Goal: Task Accomplishment & Management: Manage account settings

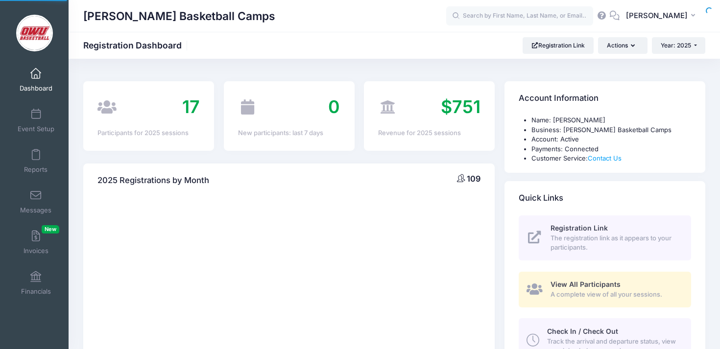
select select
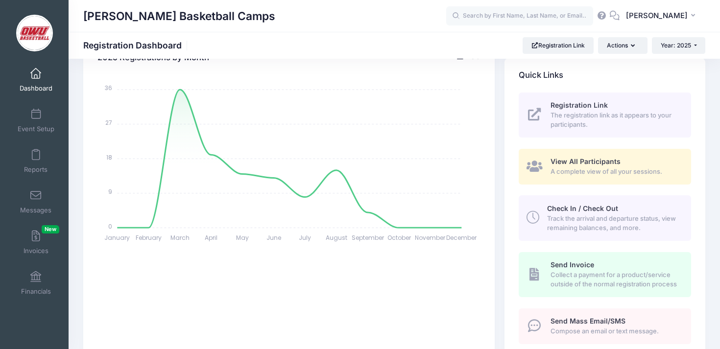
scroll to position [498, 0]
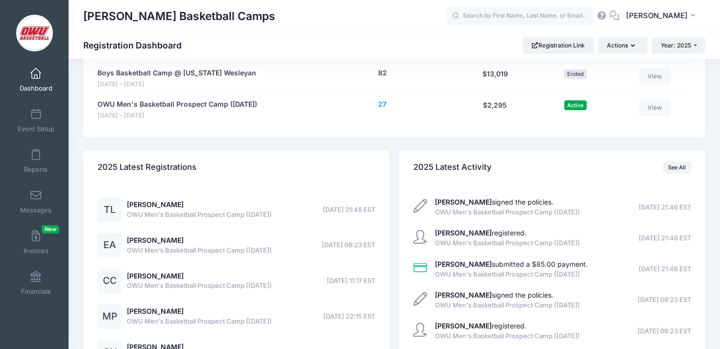
click at [382, 104] on button "27" at bounding box center [382, 104] width 8 height 10
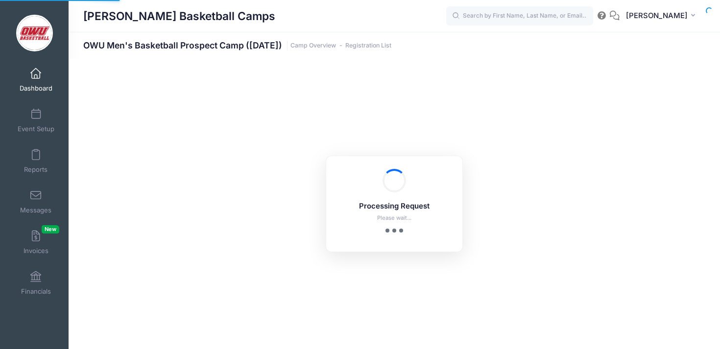
select select "10"
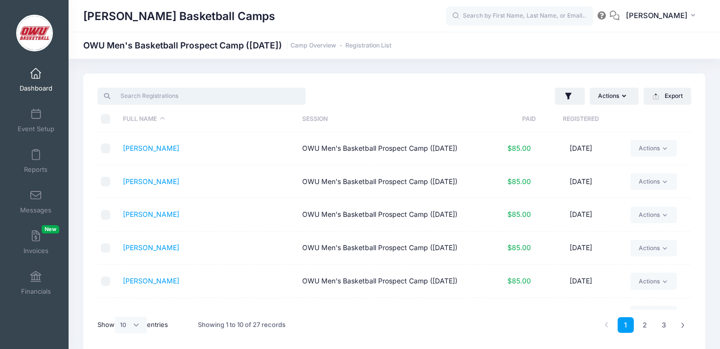
click at [209, 97] on input "search" at bounding box center [201, 96] width 208 height 17
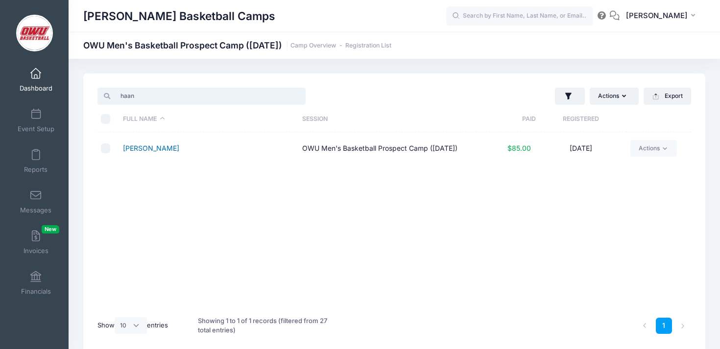
type input "haan"
click at [145, 148] on link "[PERSON_NAME]" at bounding box center [151, 148] width 56 height 8
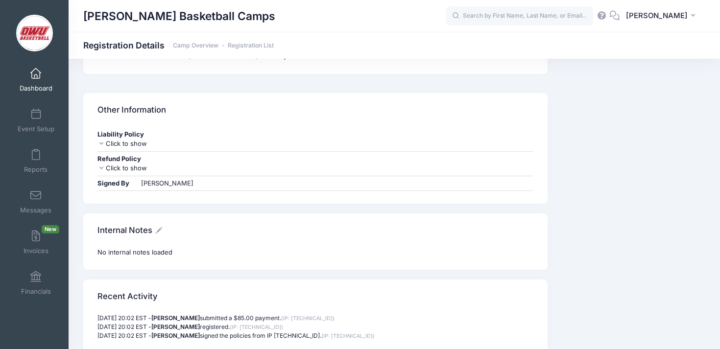
scroll to position [853, 0]
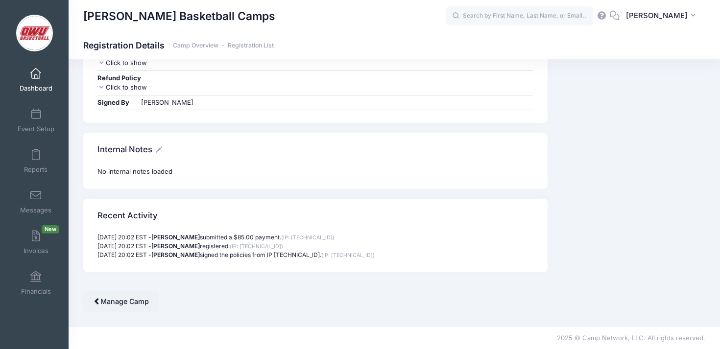
click at [158, 152] on icon at bounding box center [159, 149] width 6 height 6
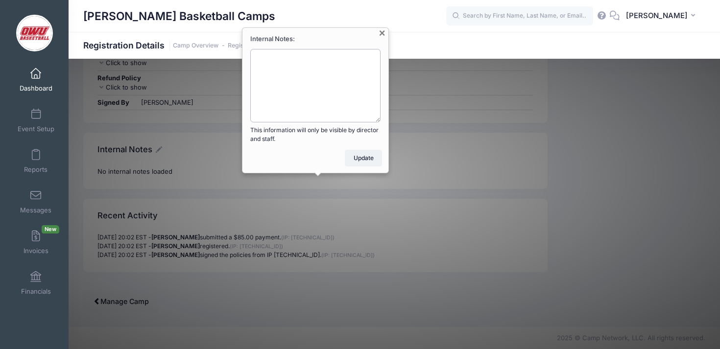
click at [289, 77] on textarea "Internal Notes:" at bounding box center [315, 85] width 130 height 73
type textarea "Can't make it - has a conflict"
click at [369, 159] on button "Update" at bounding box center [363, 158] width 37 height 17
